Goal: Find specific page/section: Find specific page/section

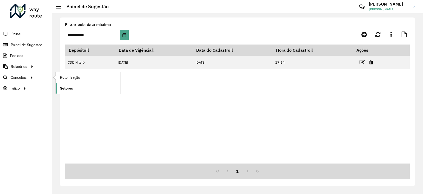
click at [62, 87] on span "Setores" at bounding box center [66, 88] width 13 height 6
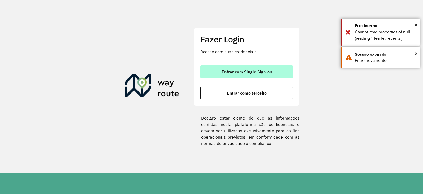
click at [257, 72] on span "Entrar com Single Sign-on" at bounding box center [247, 72] width 51 height 4
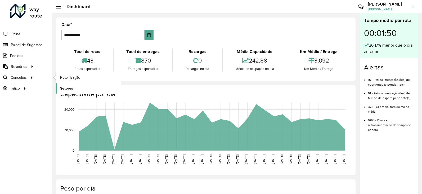
click at [71, 86] on span "Setores" at bounding box center [66, 88] width 13 height 6
